Goal: Information Seeking & Learning: Learn about a topic

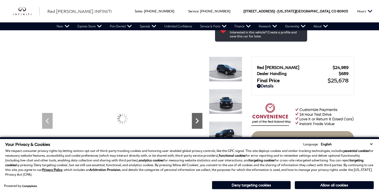
click at [200, 116] on icon "Next" at bounding box center [197, 121] width 11 height 11
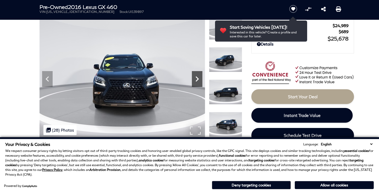
click at [200, 79] on icon "Next" at bounding box center [197, 79] width 11 height 11
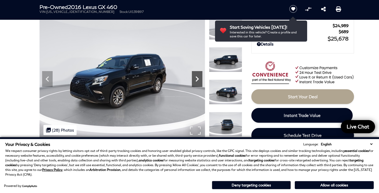
click at [201, 79] on icon "Next" at bounding box center [197, 79] width 11 height 11
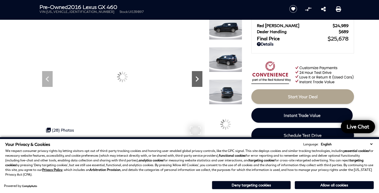
click at [201, 79] on icon "Next" at bounding box center [197, 79] width 11 height 11
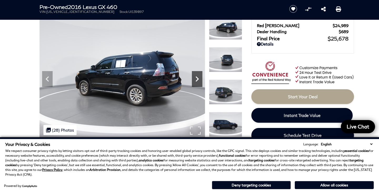
click at [201, 79] on icon "Next" at bounding box center [197, 79] width 11 height 11
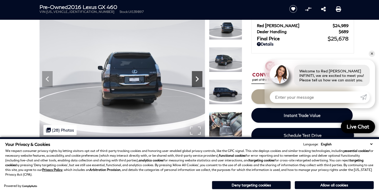
click at [200, 76] on icon "Next" at bounding box center [197, 79] width 11 height 11
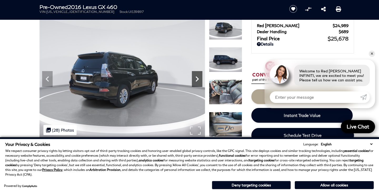
click at [200, 76] on icon "Next" at bounding box center [197, 79] width 11 height 11
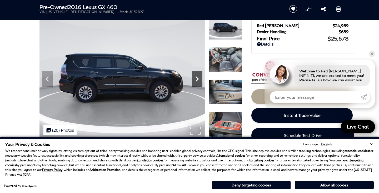
click at [200, 76] on icon "Next" at bounding box center [197, 79] width 11 height 11
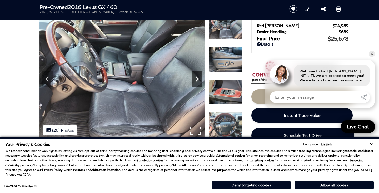
click at [200, 76] on icon "Next" at bounding box center [197, 79] width 11 height 11
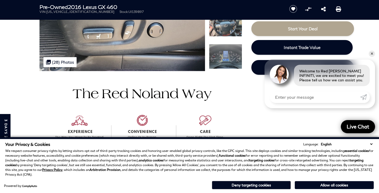
scroll to position [89, 0]
